Goal: Transaction & Acquisition: Purchase product/service

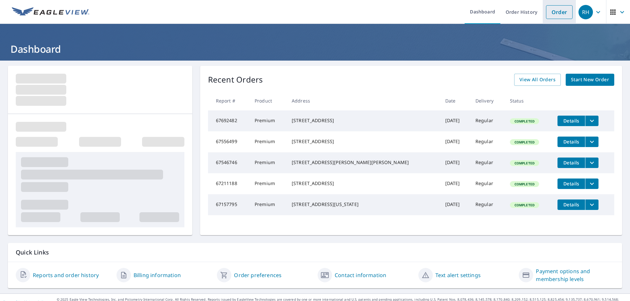
click at [556, 14] on link "Order" at bounding box center [559, 12] width 27 height 14
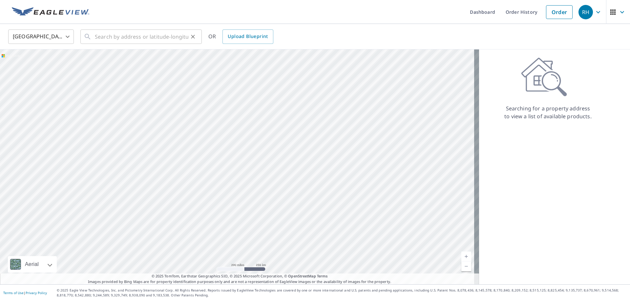
click at [91, 38] on icon at bounding box center [88, 37] width 8 height 8
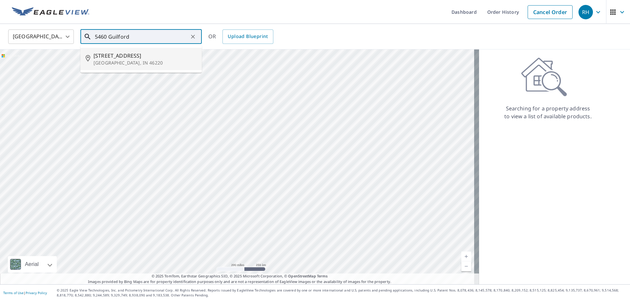
click at [112, 62] on p "[GEOGRAPHIC_DATA], IN 46220" at bounding box center [144, 63] width 103 height 7
type input "[STREET_ADDRESS]"
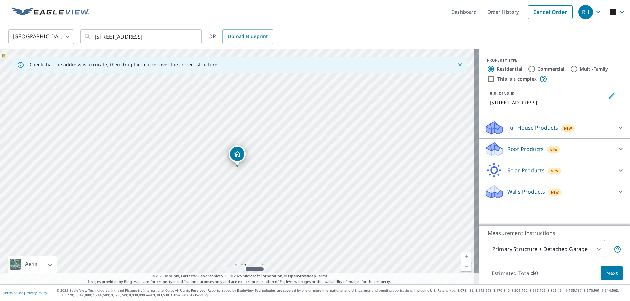
click at [463, 256] on link "Current Level 17, Zoom In" at bounding box center [466, 257] width 10 height 10
click at [463, 256] on link "Current Level 18, Zoom In" at bounding box center [466, 257] width 10 height 10
click at [463, 256] on link "Current Level 19, Zoom In" at bounding box center [466, 257] width 10 height 10
click at [463, 256] on link "Current Level 20, Zoom In Disabled" at bounding box center [466, 257] width 10 height 10
click at [518, 148] on p "Roof Products" at bounding box center [525, 149] width 36 height 8
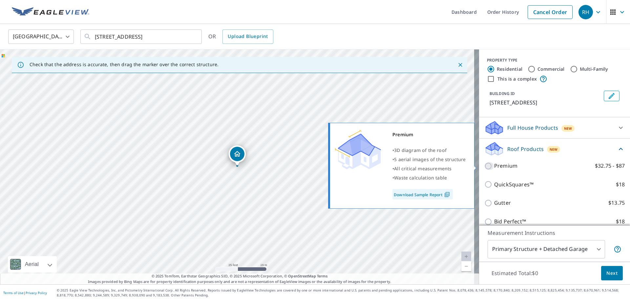
click at [484, 166] on input "Premium $32.75 - $87" at bounding box center [489, 166] width 10 height 8
checkbox input "true"
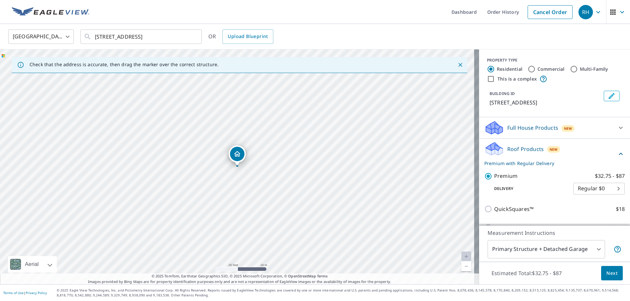
click at [609, 273] on span "Next" at bounding box center [611, 274] width 11 height 8
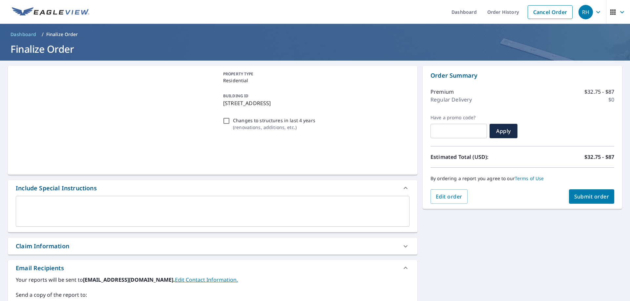
click at [582, 196] on span "Submit order" at bounding box center [591, 196] width 35 height 7
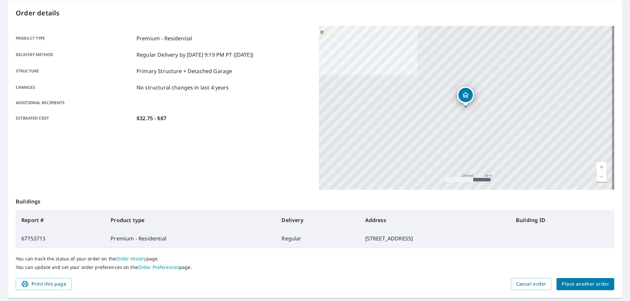
scroll to position [85, 0]
